Goal: Task Accomplishment & Management: Use online tool/utility

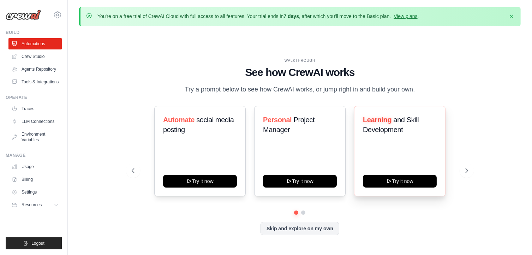
scroll to position [24, 0]
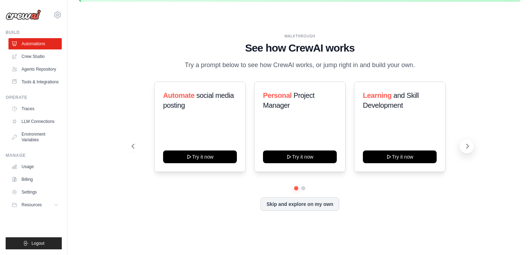
click at [469, 147] on icon at bounding box center [467, 146] width 7 height 7
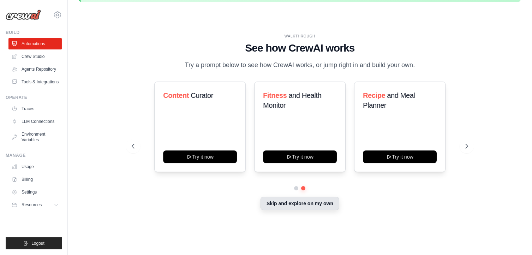
click at [279, 203] on button "Skip and explore on my own" at bounding box center [300, 203] width 79 height 13
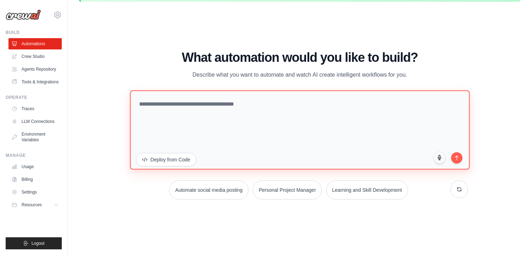
click at [190, 120] on textarea at bounding box center [300, 129] width 340 height 79
type textarea "*"
type textarea "**********"
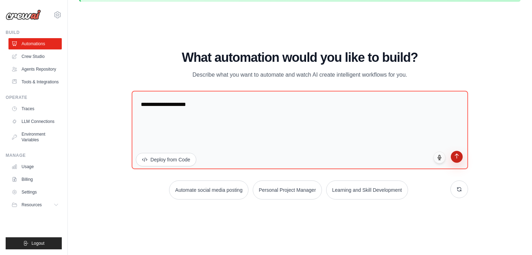
click at [457, 159] on icon "submit" at bounding box center [457, 156] width 6 height 6
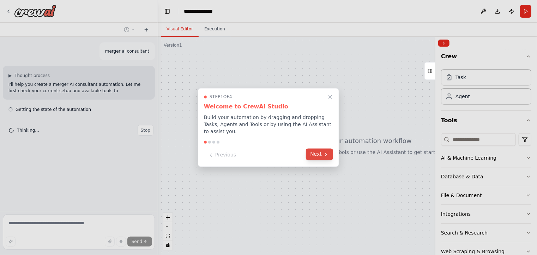
click at [329, 152] on icon at bounding box center [326, 155] width 6 height 6
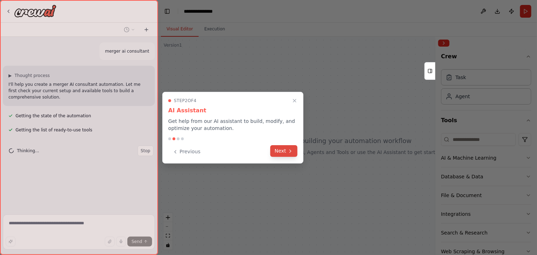
click at [281, 152] on button "Next" at bounding box center [284, 151] width 27 height 12
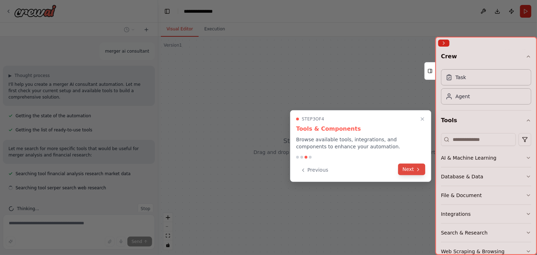
scroll to position [13, 0]
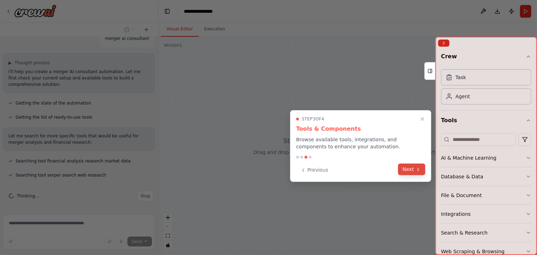
click at [410, 170] on button "Next" at bounding box center [412, 170] width 27 height 12
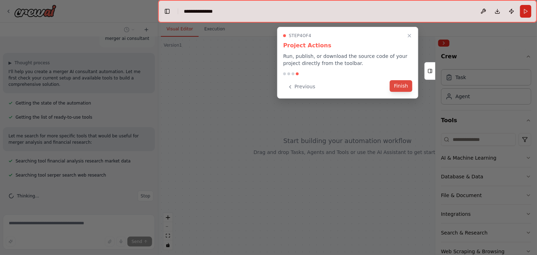
click at [405, 84] on button "Finish" at bounding box center [401, 86] width 23 height 12
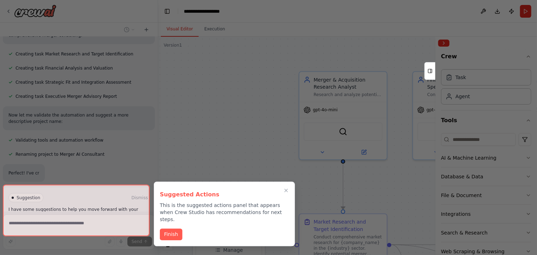
scroll to position [295, 0]
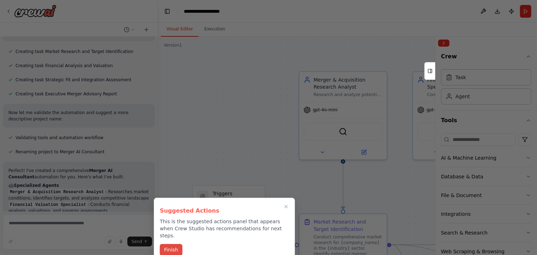
click at [171, 244] on button "Finish" at bounding box center [171, 250] width 23 height 12
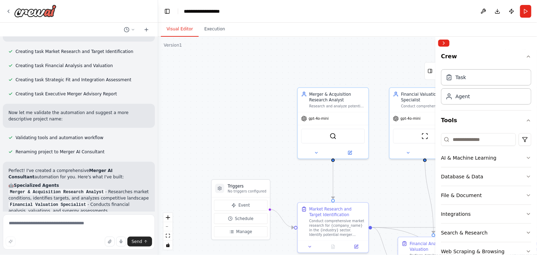
drag, startPoint x: 300, startPoint y: 181, endPoint x: 243, endPoint y: 127, distance: 78.7
drag, startPoint x: 243, startPoint y: 127, endPoint x: 445, endPoint y: 42, distance: 219.2
click at [445, 42] on button "Collapse right sidebar" at bounding box center [444, 43] width 11 height 7
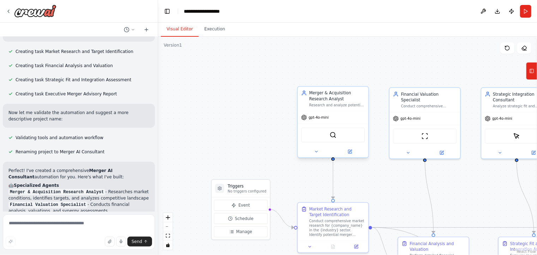
drag, startPoint x: 390, startPoint y: 186, endPoint x: 349, endPoint y: 110, distance: 85.9
drag, startPoint x: 349, startPoint y: 110, endPoint x: 261, endPoint y: 137, distance: 92.6
click at [261, 137] on div ".deletable-edge-delete-btn { width: 20px; height: 20px; border: 0px solid #ffff…" at bounding box center [347, 146] width 379 height 218
drag, startPoint x: 261, startPoint y: 137, endPoint x: 236, endPoint y: 116, distance: 32.3
drag, startPoint x: 236, startPoint y: 116, endPoint x: 226, endPoint y: 192, distance: 76.6
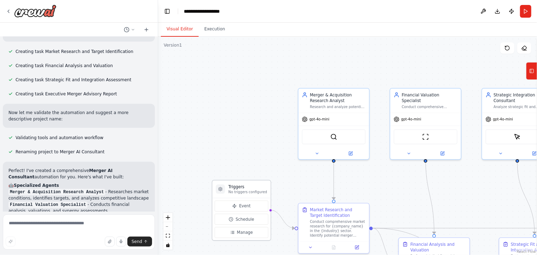
click at [226, 192] on div "Triggers No triggers configured" at bounding box center [242, 189] width 58 height 18
click at [242, 207] on span "Event" at bounding box center [245, 206] width 12 height 6
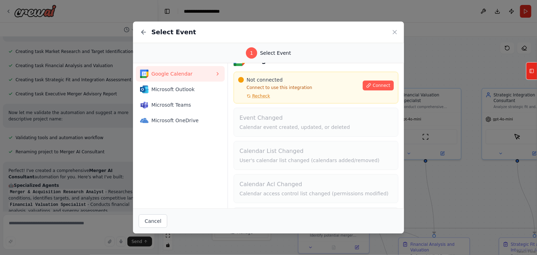
scroll to position [0, 0]
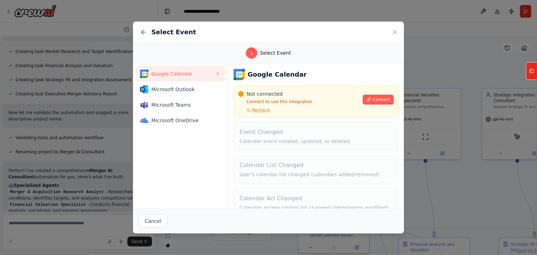
click at [276, 77] on h3 "Google Calendar" at bounding box center [277, 75] width 59 height 10
click at [185, 76] on span "Google Calendar" at bounding box center [184, 73] width 64 height 7
click at [195, 95] on button "Microsoft Outlook" at bounding box center [180, 90] width 89 height 16
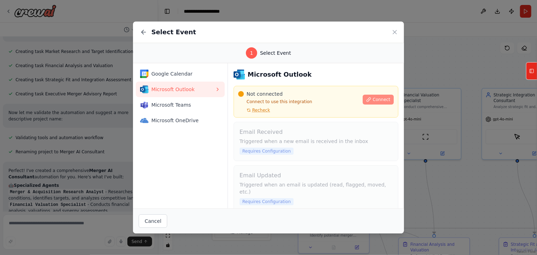
click at [378, 96] on button "Connect" at bounding box center [378, 100] width 31 height 10
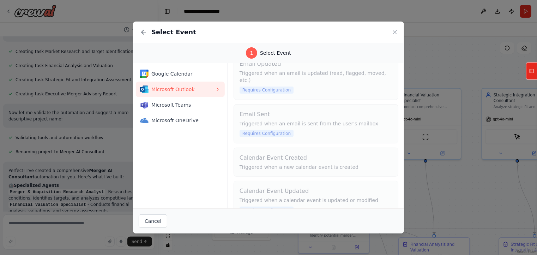
scroll to position [153, 0]
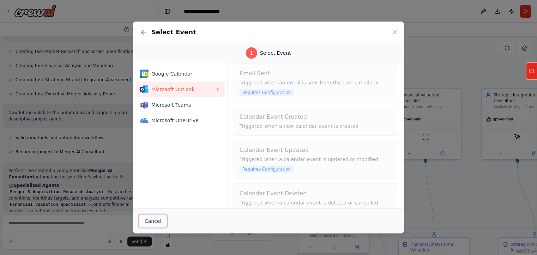
click at [157, 222] on button "Cancel" at bounding box center [153, 220] width 29 height 13
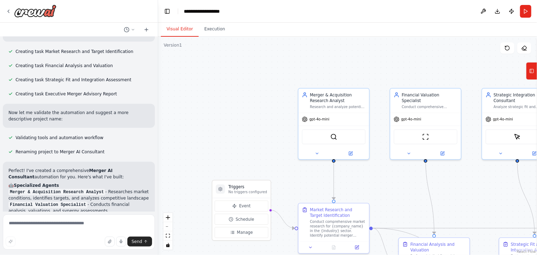
drag, startPoint x: 283, startPoint y: 168, endPoint x: 210, endPoint y: 128, distance: 83.0
drag, startPoint x: 210, startPoint y: 128, endPoint x: 252, endPoint y: 158, distance: 51.4
click at [252, 158] on div ".deletable-edge-delete-btn { width: 20px; height: 20px; border: 0px solid #ffff…" at bounding box center [347, 146] width 379 height 218
drag, startPoint x: 259, startPoint y: 144, endPoint x: 212, endPoint y: 127, distance: 49.4
drag, startPoint x: 212, startPoint y: 127, endPoint x: 339, endPoint y: 99, distance: 129.7
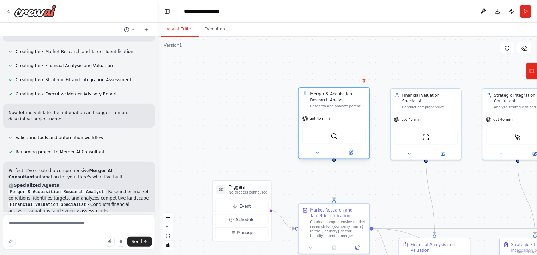
click at [339, 99] on div "Merger & Acquisition Research Analyst" at bounding box center [339, 97] width 56 height 12
click at [330, 98] on div "Merger & Acquisition Research Analyst" at bounding box center [339, 97] width 56 height 12
click at [351, 155] on button at bounding box center [351, 152] width 32 height 7
click at [244, 140] on div ".deletable-edge-delete-btn { width: 20px; height: 20px; border: 0px solid #ffff…" at bounding box center [347, 146] width 379 height 218
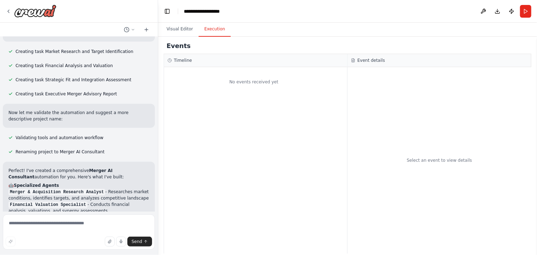
click at [209, 30] on button "Execution" at bounding box center [215, 29] width 32 height 15
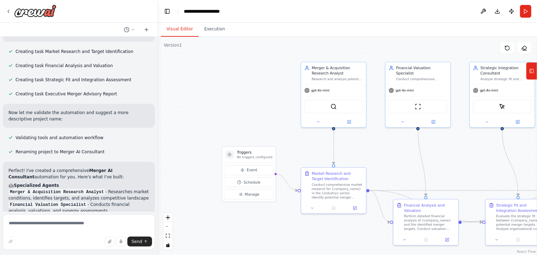
click at [179, 30] on button "Visual Editor" at bounding box center [180, 29] width 38 height 15
